Goal: Download file/media

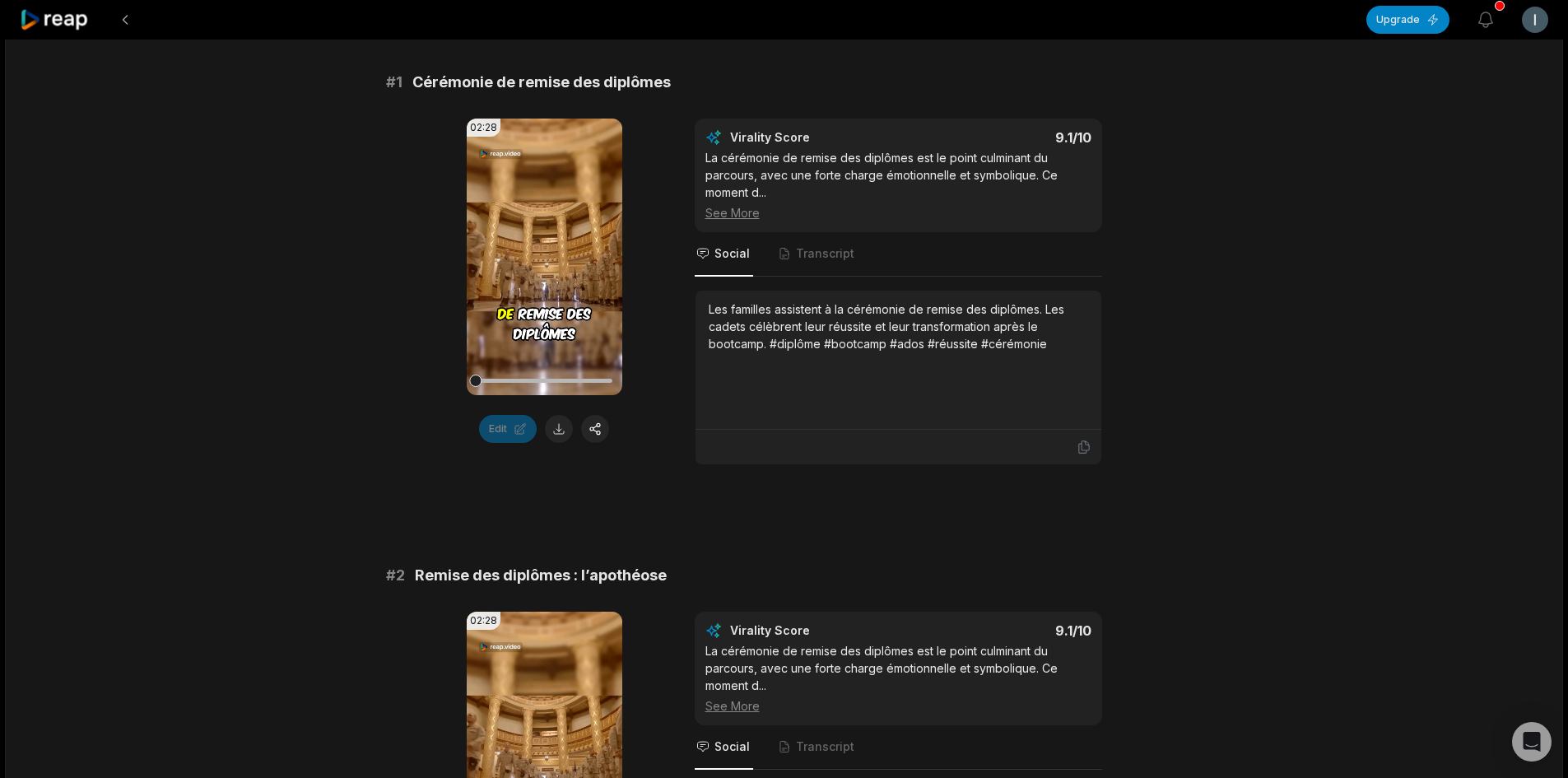
scroll to position [238, 0]
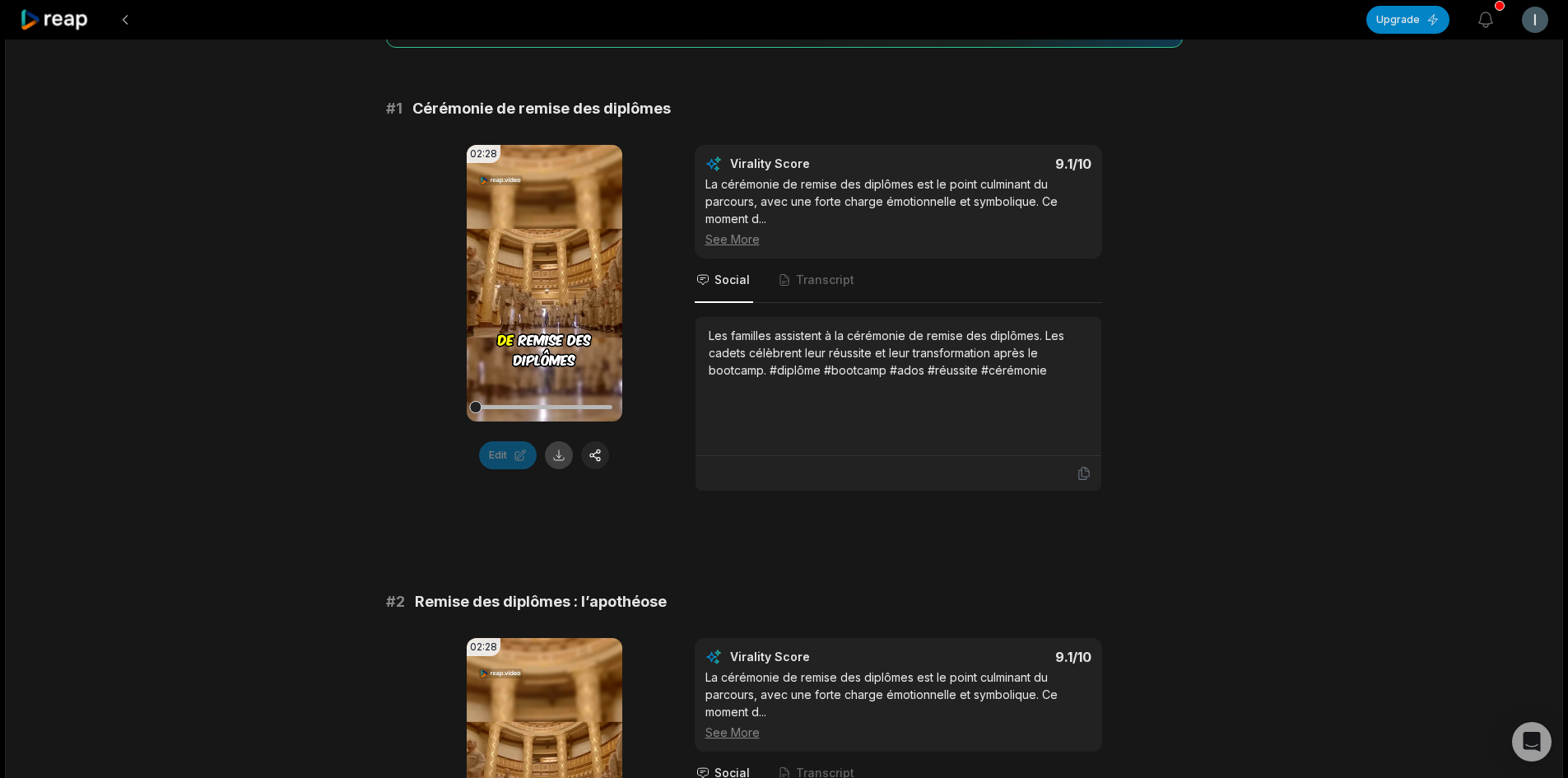
click at [560, 459] on button at bounding box center [559, 455] width 28 height 28
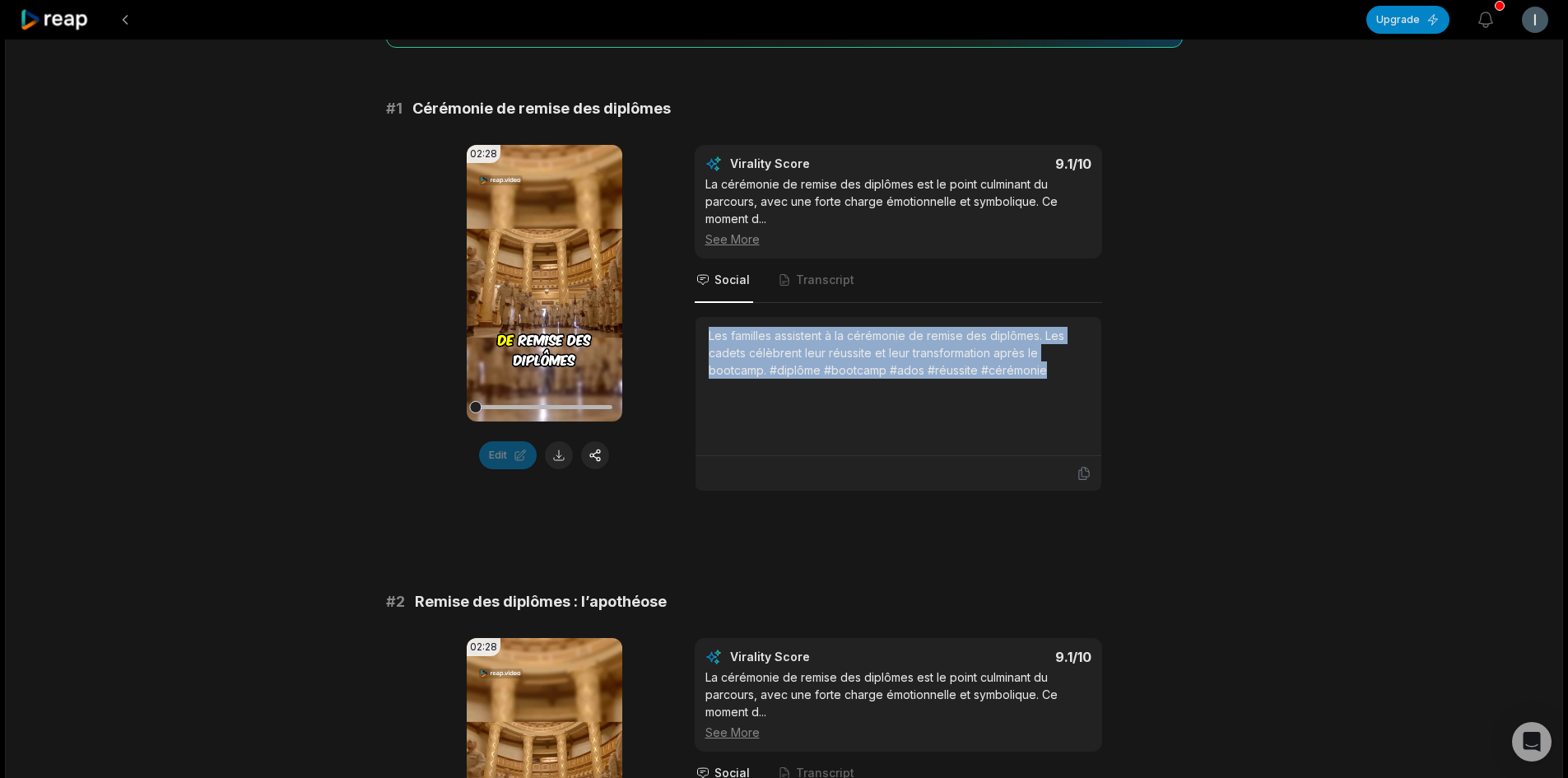
drag, startPoint x: 1049, startPoint y: 370, endPoint x: 702, endPoint y: 331, distance: 349.2
click at [702, 331] on div "Les familles assistent à la cérémonie de remise des diplômes. Les cadets célèbr…" at bounding box center [898, 386] width 406 height 139
copy div "Les familles assistent à la cérémonie de remise des diplômes. Les cadets célèbr…"
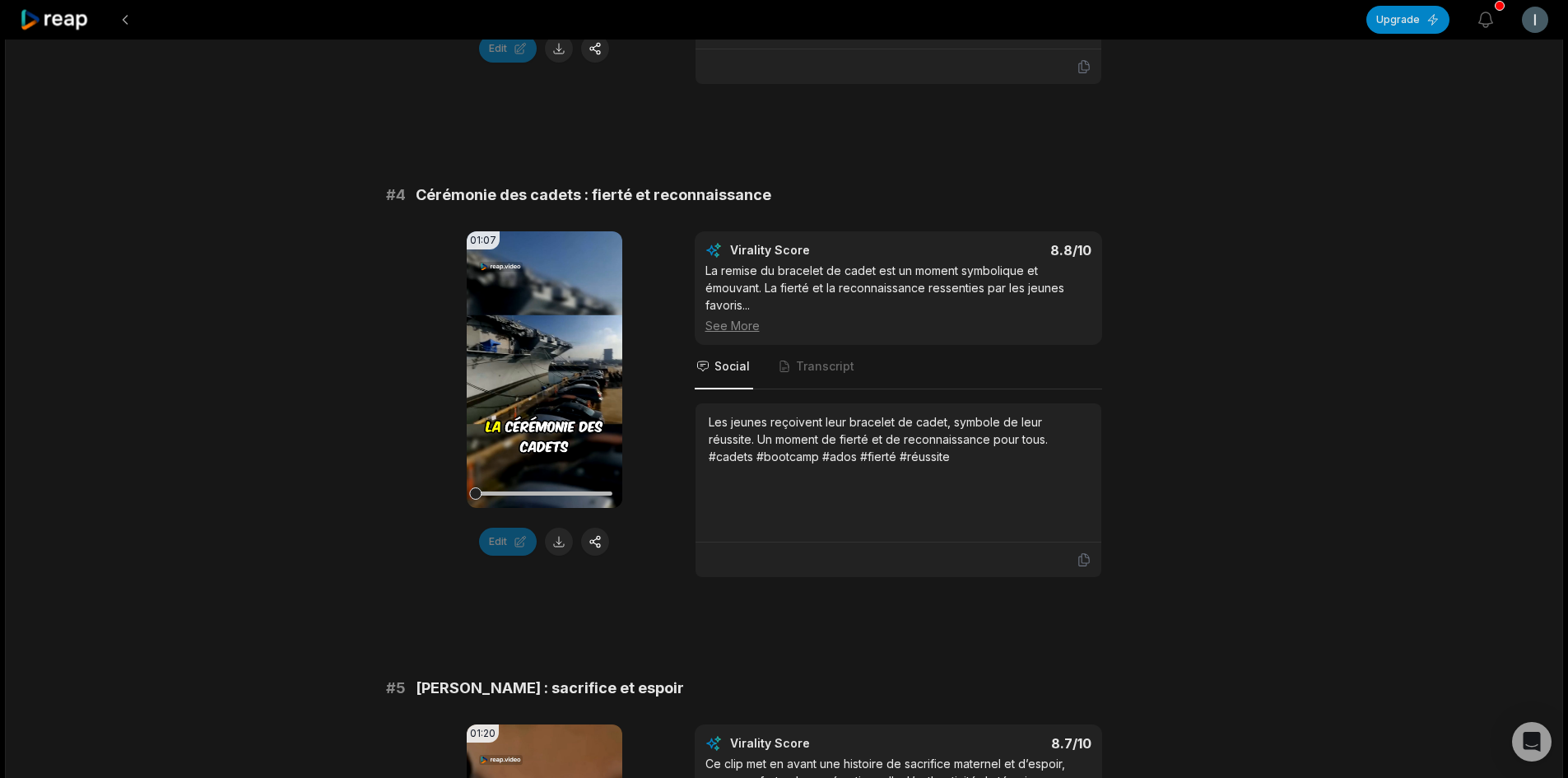
scroll to position [1638, 0]
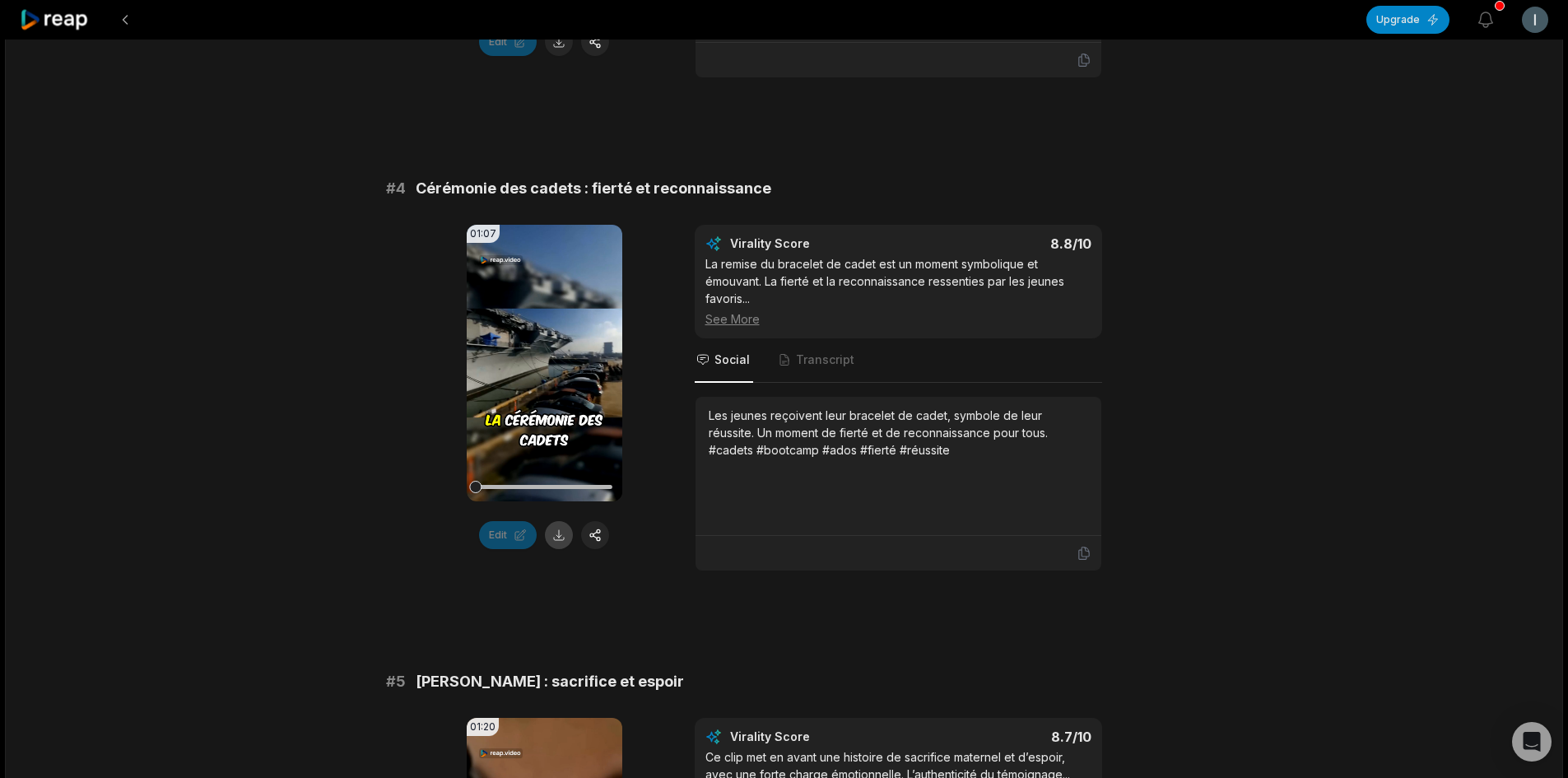
click at [558, 537] on button at bounding box center [559, 535] width 28 height 28
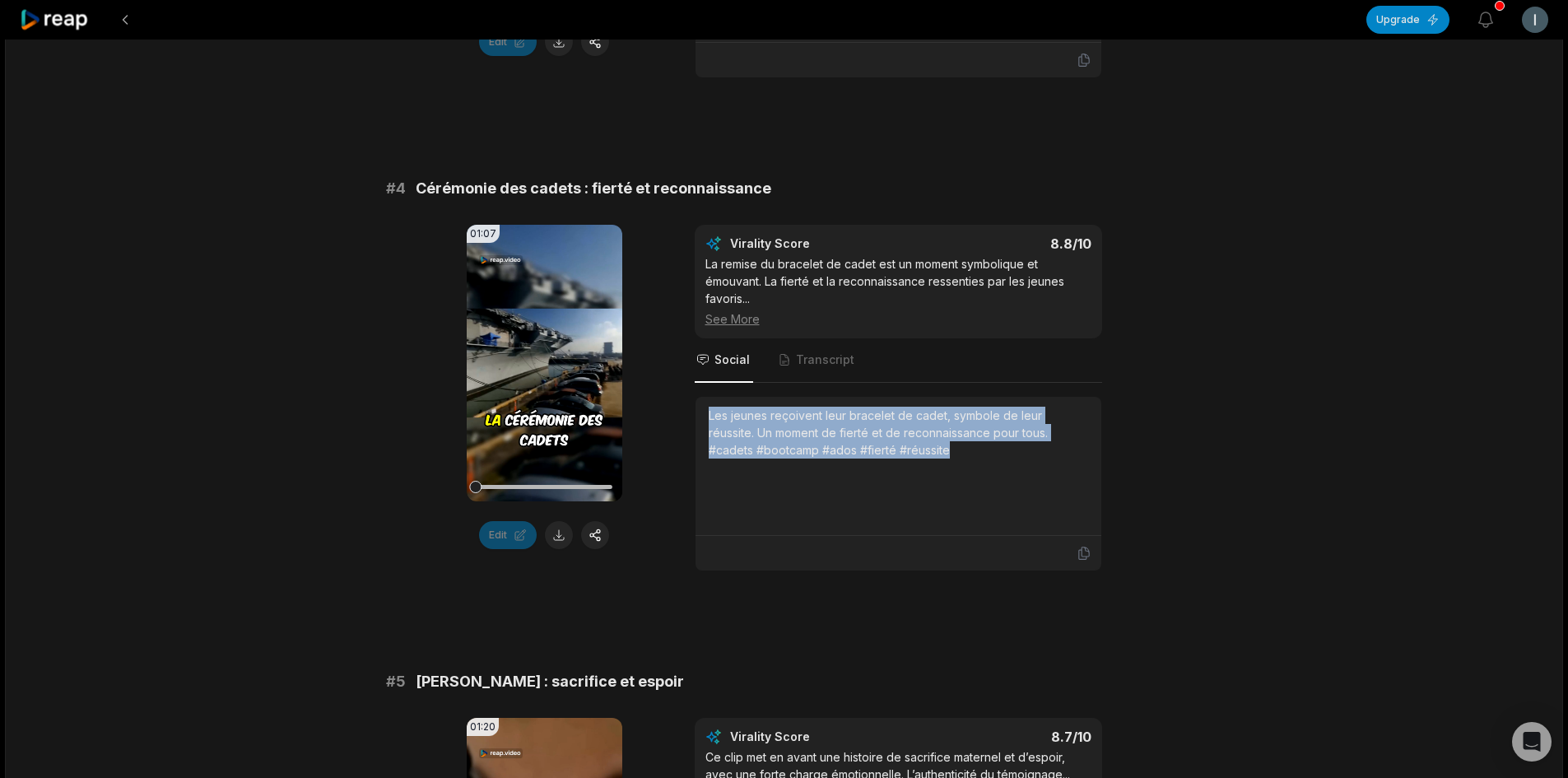
drag, startPoint x: 900, startPoint y: 452, endPoint x: 696, endPoint y: 416, distance: 207.2
click at [696, 416] on div "Les jeunes reçoivent leur bracelet de cadet, symbole de leur réussite. Un momen…" at bounding box center [898, 466] width 406 height 139
copy div "Les jeunes reçoivent leur bracelet de cadet, symbole de leur réussite. Un momen…"
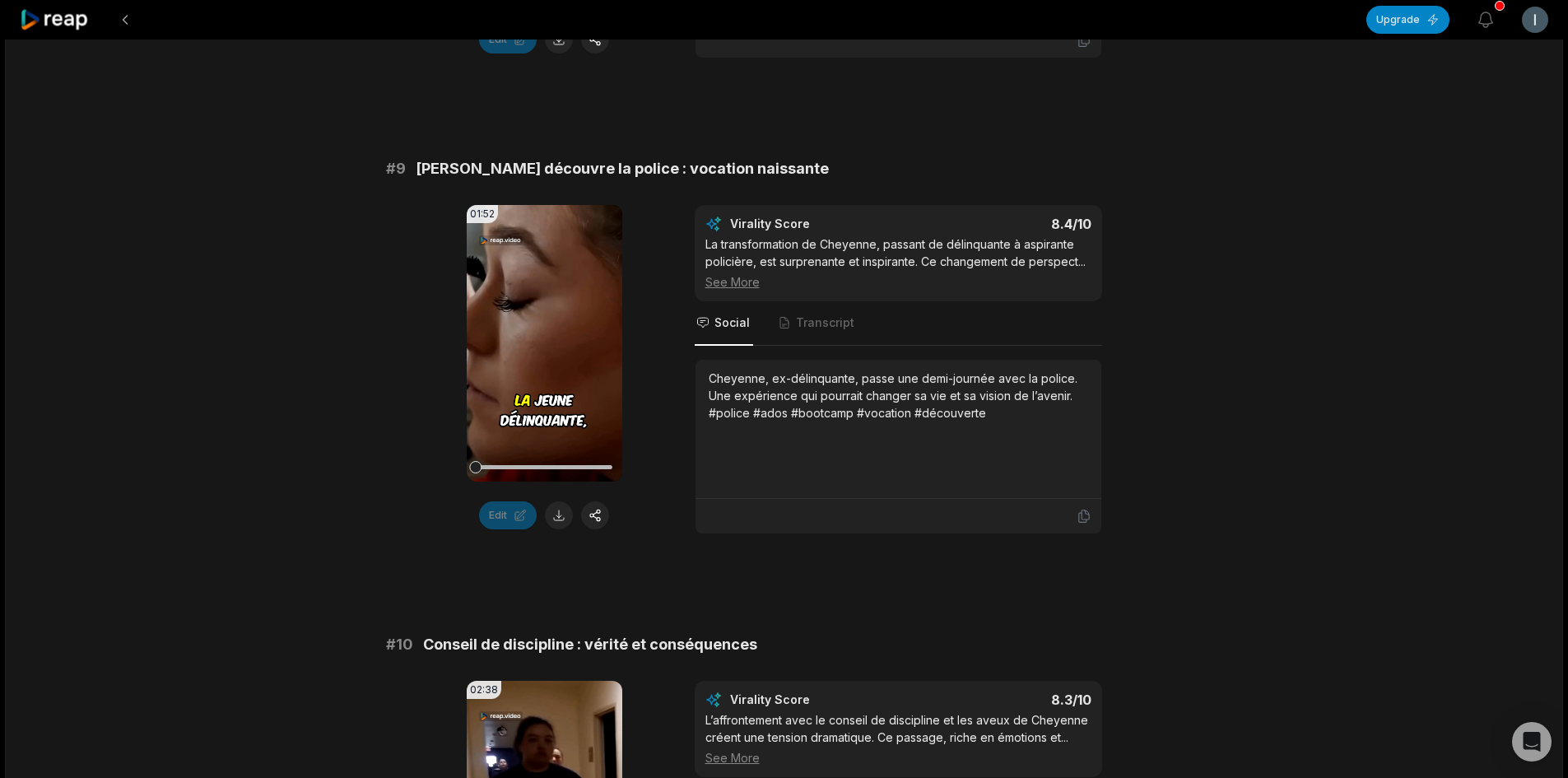
scroll to position [4026, 0]
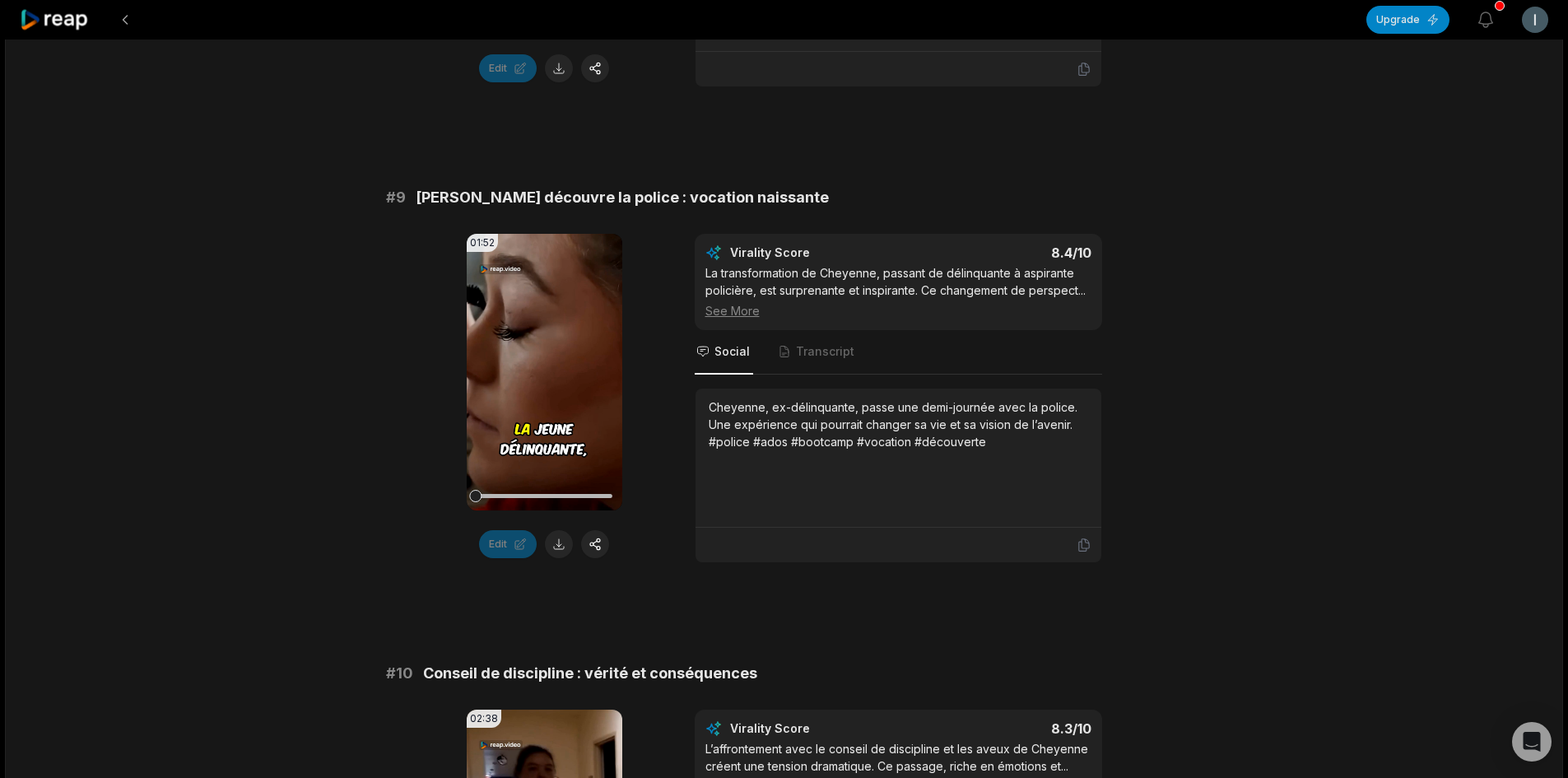
click at [558, 546] on button at bounding box center [559, 544] width 28 height 28
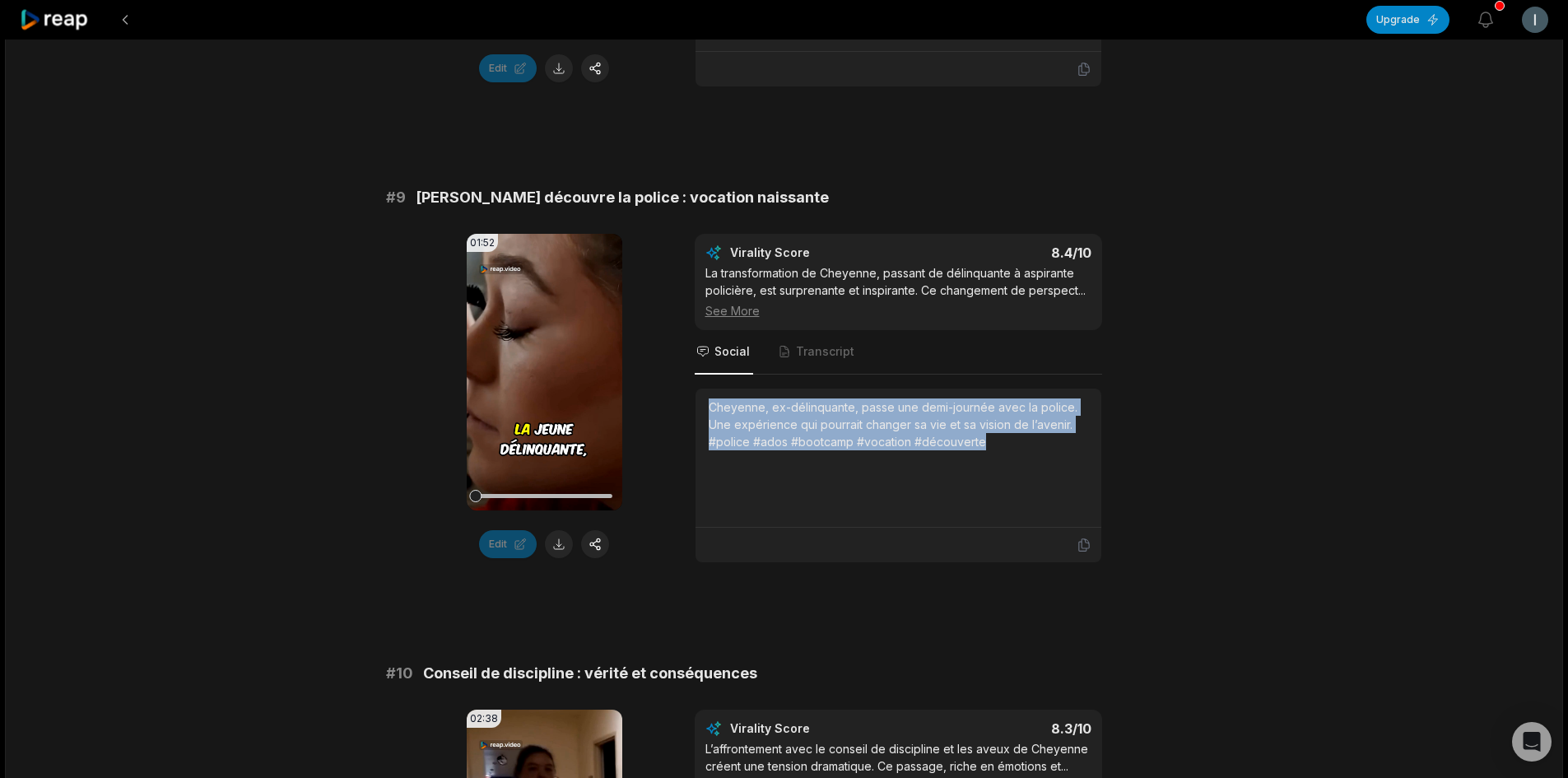
drag, startPoint x: 986, startPoint y: 440, endPoint x: 706, endPoint y: 401, distance: 282.7
click at [706, 401] on div "Cheyenne, ex-délinquante, passe une demi-journée avec la police. Une expérience…" at bounding box center [898, 458] width 406 height 139
copy div "Cheyenne, ex-délinquante, passe une demi-journée avec la police. Une expérience…"
